Goal: Find specific page/section: Find specific page/section

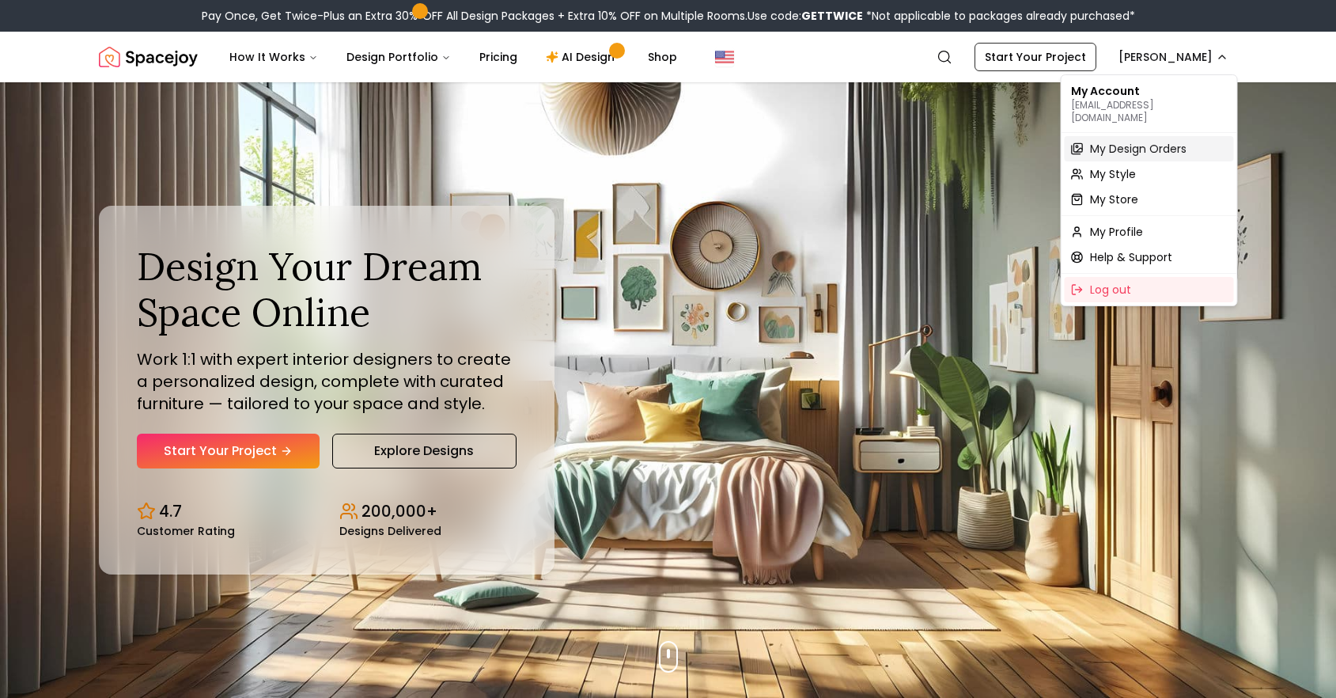
click at [1147, 141] on span "My Design Orders" at bounding box center [1138, 149] width 96 height 16
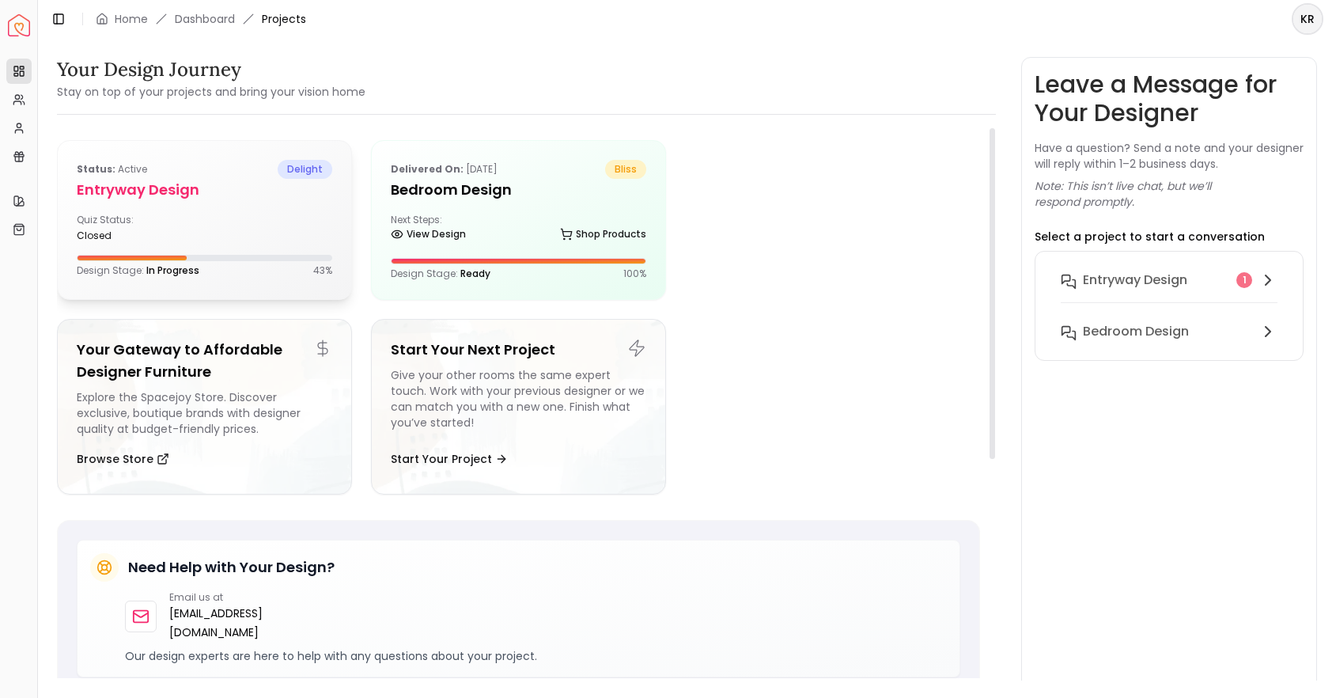
click at [181, 234] on div "closed" at bounding box center [137, 235] width 121 height 13
